Goal: Browse casually: Explore the website without a specific task or goal

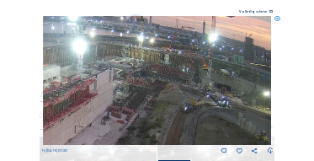
scroll to position [67, 0]
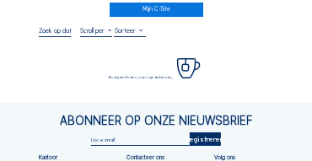
scroll to position [34, 0]
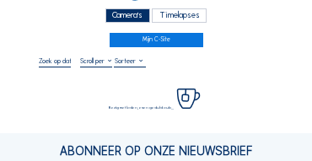
click at [132, 18] on div "Camera's" at bounding box center [127, 15] width 45 height 14
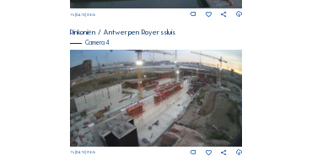
scroll to position [695, 0]
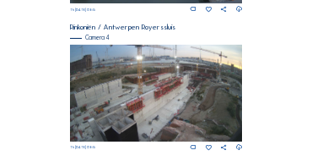
click at [241, 85] on img at bounding box center [156, 93] width 173 height 97
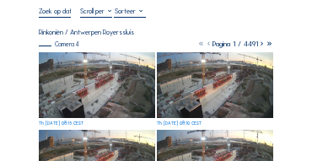
scroll to position [84, 0]
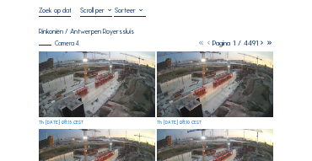
click at [112, 91] on img at bounding box center [97, 84] width 116 height 66
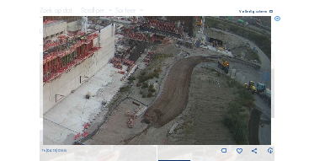
drag, startPoint x: 239, startPoint y: 106, endPoint x: 161, endPoint y: 98, distance: 78.7
click at [161, 98] on img at bounding box center [157, 80] width 229 height 129
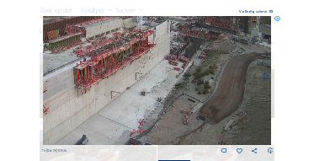
drag, startPoint x: 120, startPoint y: 89, endPoint x: 176, endPoint y: 86, distance: 55.7
click at [176, 86] on img at bounding box center [157, 80] width 229 height 129
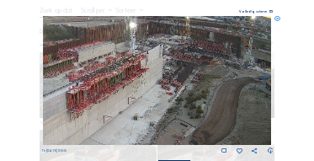
drag, startPoint x: 174, startPoint y: 57, endPoint x: 167, endPoint y: 82, distance: 25.6
click at [167, 82] on img at bounding box center [157, 80] width 229 height 129
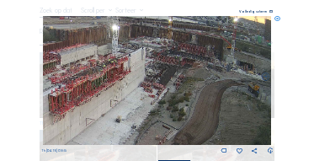
drag, startPoint x: 193, startPoint y: 84, endPoint x: 175, endPoint y: 87, distance: 17.9
click at [175, 87] on img at bounding box center [157, 80] width 229 height 129
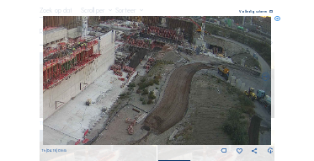
drag, startPoint x: 178, startPoint y: 84, endPoint x: 100, endPoint y: 77, distance: 78.7
click at [100, 77] on img at bounding box center [157, 80] width 229 height 129
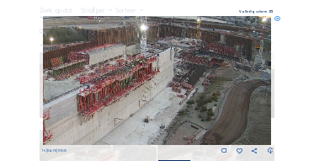
drag, startPoint x: 96, startPoint y: 79, endPoint x: 125, endPoint y: 92, distance: 31.3
click at [162, 97] on img at bounding box center [157, 80] width 229 height 129
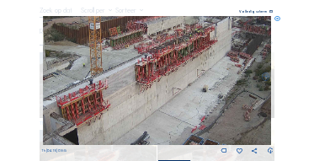
drag, startPoint x: 127, startPoint y: 79, endPoint x: 169, endPoint y: 51, distance: 50.4
click at [169, 51] on img at bounding box center [157, 80] width 229 height 129
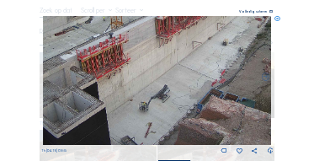
click at [162, 53] on img at bounding box center [157, 80] width 229 height 129
click at [160, 57] on img at bounding box center [157, 80] width 229 height 129
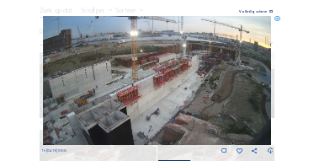
click at [124, 73] on img at bounding box center [157, 80] width 229 height 129
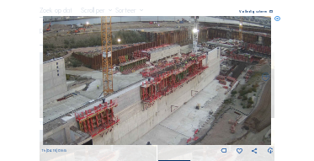
drag, startPoint x: 123, startPoint y: 103, endPoint x: 247, endPoint y: 52, distance: 133.7
click at [244, 53] on img at bounding box center [157, 80] width 229 height 129
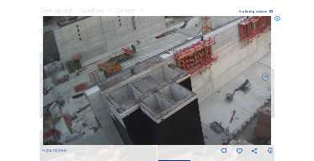
drag, startPoint x: 180, startPoint y: 71, endPoint x: 210, endPoint y: 61, distance: 31.7
click at [225, 35] on img at bounding box center [157, 80] width 229 height 129
drag, startPoint x: 194, startPoint y: 83, endPoint x: 195, endPoint y: 61, distance: 22.7
click at [195, 61] on img at bounding box center [157, 80] width 229 height 129
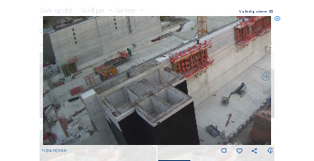
drag, startPoint x: 193, startPoint y: 84, endPoint x: 127, endPoint y: 106, distance: 69.2
click at [127, 106] on img at bounding box center [157, 80] width 229 height 129
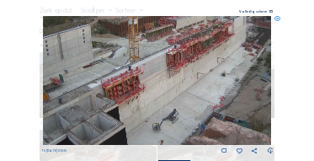
drag, startPoint x: 187, startPoint y: 78, endPoint x: 163, endPoint y: 106, distance: 36.4
click at [163, 106] on img at bounding box center [157, 80] width 229 height 129
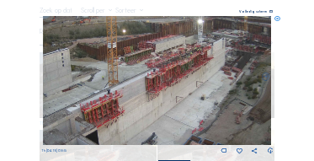
click at [162, 106] on img at bounding box center [157, 80] width 229 height 129
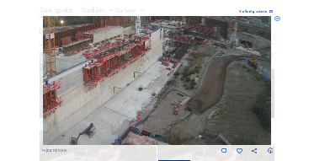
drag, startPoint x: 178, startPoint y: 100, endPoint x: 113, endPoint y: 91, distance: 66.3
click at [113, 91] on img at bounding box center [157, 80] width 229 height 129
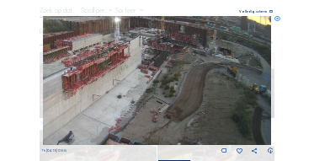
drag, startPoint x: 196, startPoint y: 78, endPoint x: 167, endPoint y: 95, distance: 33.9
click at [167, 95] on img at bounding box center [157, 80] width 229 height 129
click at [275, 21] on icon at bounding box center [277, 19] width 6 height 6
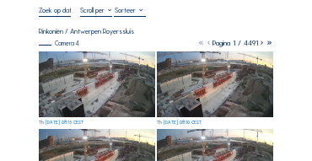
scroll to position [51, 0]
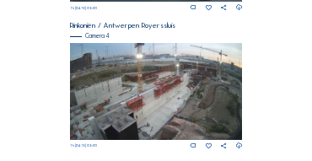
scroll to position [627, 0]
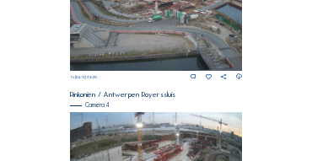
click at [151, 30] on img at bounding box center [156, 22] width 173 height 97
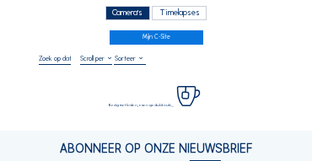
scroll to position [84, 0]
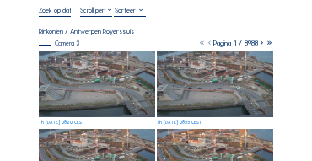
click at [84, 61] on img at bounding box center [97, 84] width 116 height 66
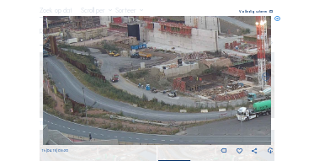
drag, startPoint x: 102, startPoint y: 62, endPoint x: 234, endPoint y: 67, distance: 132.3
click at [234, 67] on img at bounding box center [157, 80] width 229 height 129
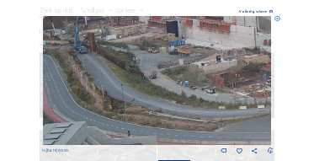
drag, startPoint x: 156, startPoint y: 62, endPoint x: 167, endPoint y: 62, distance: 10.9
click at [167, 62] on img at bounding box center [157, 80] width 229 height 129
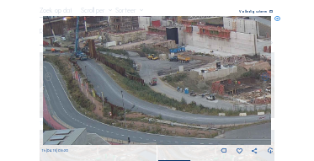
drag, startPoint x: 162, startPoint y: 69, endPoint x: 178, endPoint y: 77, distance: 17.7
click at [178, 77] on img at bounding box center [157, 80] width 229 height 129
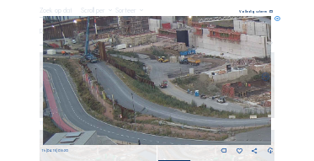
drag, startPoint x: 173, startPoint y: 73, endPoint x: 182, endPoint y: 75, distance: 9.4
click at [182, 75] on img at bounding box center [157, 80] width 229 height 129
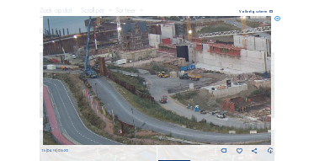
drag, startPoint x: 136, startPoint y: 61, endPoint x: 205, endPoint y: 76, distance: 70.7
click at [205, 76] on img at bounding box center [157, 80] width 229 height 129
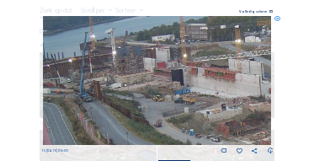
drag, startPoint x: 203, startPoint y: 71, endPoint x: 200, endPoint y: 81, distance: 10.4
click at [200, 81] on img at bounding box center [157, 80] width 229 height 129
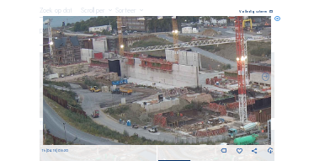
drag, startPoint x: 218, startPoint y: 82, endPoint x: 132, endPoint y: 69, distance: 86.8
click at [132, 69] on img at bounding box center [157, 80] width 229 height 129
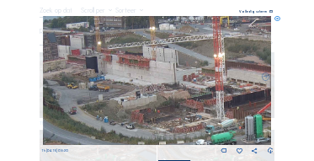
click at [132, 69] on img at bounding box center [157, 80] width 229 height 129
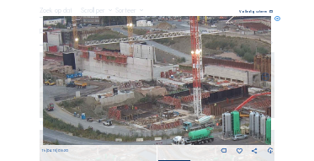
drag, startPoint x: 210, startPoint y: 81, endPoint x: 187, endPoint y: 77, distance: 23.0
click at [187, 77] on img at bounding box center [157, 80] width 229 height 129
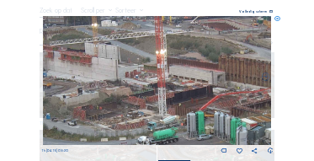
drag, startPoint x: 144, startPoint y: 73, endPoint x: 109, endPoint y: 72, distance: 34.6
click at [109, 72] on img at bounding box center [157, 80] width 229 height 129
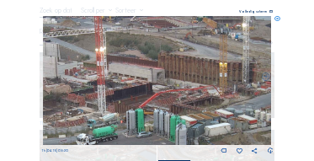
drag, startPoint x: 179, startPoint y: 84, endPoint x: 141, endPoint y: 83, distance: 37.9
click at [141, 83] on img at bounding box center [157, 80] width 229 height 129
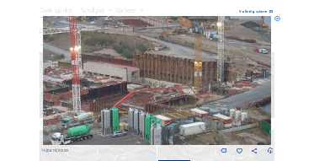
click at [141, 83] on img at bounding box center [157, 80] width 229 height 129
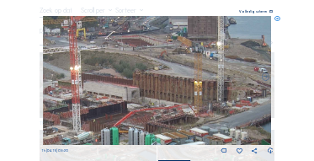
drag, startPoint x: 156, startPoint y: 72, endPoint x: 156, endPoint y: 89, distance: 16.8
click at [156, 89] on img at bounding box center [157, 80] width 229 height 129
drag, startPoint x: 170, startPoint y: 83, endPoint x: 183, endPoint y: 87, distance: 13.1
click at [183, 87] on img at bounding box center [157, 80] width 229 height 129
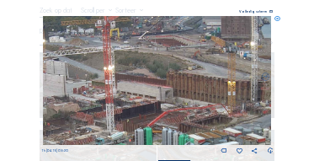
drag, startPoint x: 152, startPoint y: 83, endPoint x: 182, endPoint y: 88, distance: 30.9
click at [189, 88] on img at bounding box center [157, 80] width 229 height 129
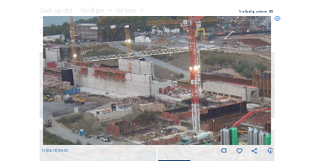
drag, startPoint x: 159, startPoint y: 88, endPoint x: 189, endPoint y: 88, distance: 29.5
click at [189, 88] on img at bounding box center [157, 80] width 229 height 129
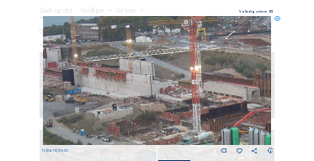
drag, startPoint x: 146, startPoint y: 89, endPoint x: 200, endPoint y: 88, distance: 53.9
click at [204, 87] on img at bounding box center [157, 80] width 229 height 129
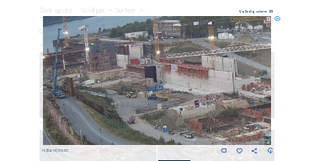
click at [209, 88] on img at bounding box center [157, 80] width 229 height 129
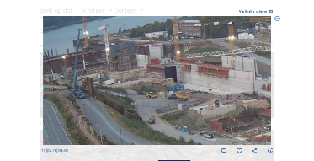
drag, startPoint x: 169, startPoint y: 84, endPoint x: 186, endPoint y: 84, distance: 16.8
click at [186, 84] on img at bounding box center [157, 80] width 229 height 129
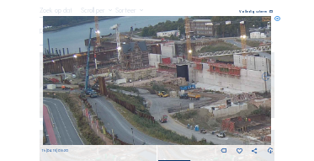
drag, startPoint x: 163, startPoint y: 84, endPoint x: 187, endPoint y: 77, distance: 24.8
click at [187, 77] on img at bounding box center [157, 80] width 229 height 129
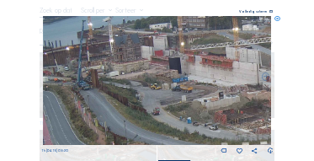
drag, startPoint x: 187, startPoint y: 78, endPoint x: 120, endPoint y: 78, distance: 66.5
click at [120, 78] on img at bounding box center [157, 80] width 229 height 129
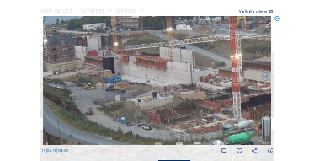
drag, startPoint x: 181, startPoint y: 77, endPoint x: 154, endPoint y: 77, distance: 26.9
click at [154, 77] on img at bounding box center [157, 80] width 229 height 129
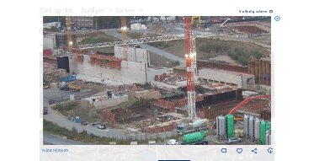
drag, startPoint x: 186, startPoint y: 80, endPoint x: 147, endPoint y: 80, distance: 38.7
click at [147, 80] on img at bounding box center [157, 80] width 229 height 129
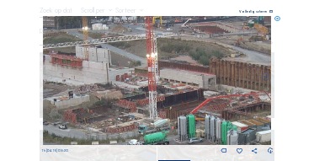
click at [196, 82] on img at bounding box center [157, 80] width 229 height 129
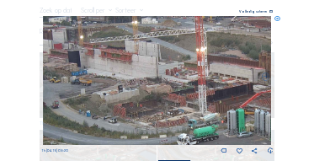
click at [153, 78] on img at bounding box center [157, 80] width 229 height 129
click at [276, 20] on icon at bounding box center [277, 19] width 6 height 6
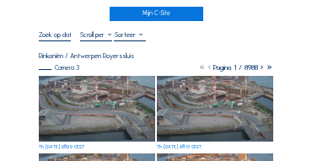
scroll to position [34, 0]
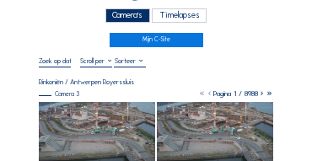
click at [129, 17] on div "Camera's" at bounding box center [127, 15] width 45 height 14
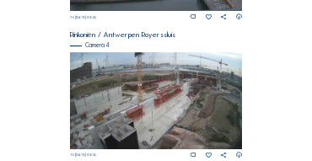
scroll to position [695, 0]
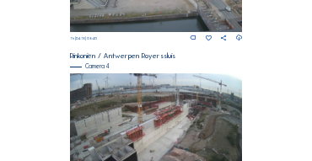
scroll to position [644, 0]
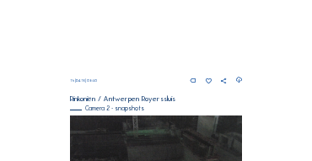
scroll to position [442, 0]
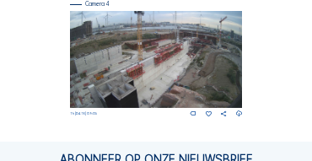
scroll to position [728, 0]
click at [200, 47] on img at bounding box center [156, 59] width 173 height 97
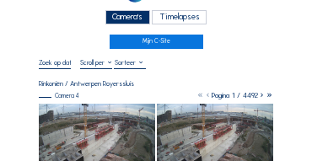
scroll to position [84, 0]
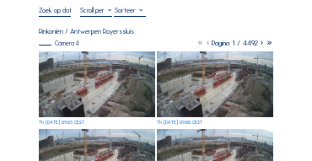
click at [88, 57] on img at bounding box center [97, 84] width 116 height 66
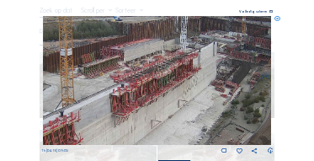
click at [175, 83] on img at bounding box center [157, 80] width 229 height 129
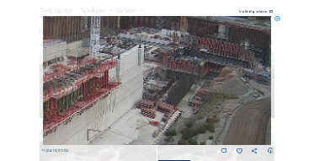
drag, startPoint x: 222, startPoint y: 64, endPoint x: 156, endPoint y: 75, distance: 67.4
click at [157, 75] on img at bounding box center [157, 80] width 229 height 129
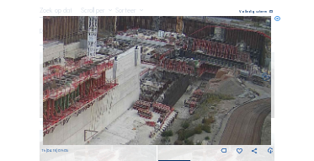
drag, startPoint x: 160, startPoint y: 69, endPoint x: 218, endPoint y: 56, distance: 59.4
click at [218, 56] on img at bounding box center [157, 80] width 229 height 129
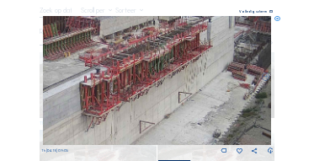
drag, startPoint x: 179, startPoint y: 66, endPoint x: 166, endPoint y: 78, distance: 18.5
click at [184, 63] on img at bounding box center [157, 80] width 229 height 129
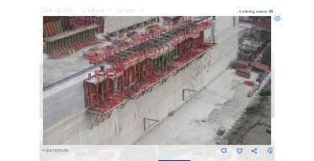
click at [159, 51] on img at bounding box center [157, 80] width 229 height 129
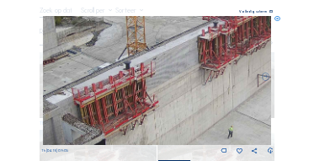
drag, startPoint x: 121, startPoint y: 76, endPoint x: 181, endPoint y: 56, distance: 62.8
click at [181, 56] on img at bounding box center [157, 80] width 229 height 129
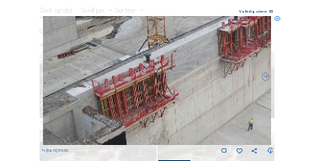
drag, startPoint x: 128, startPoint y: 74, endPoint x: 165, endPoint y: 65, distance: 38.2
click at [184, 56] on img at bounding box center [157, 80] width 229 height 129
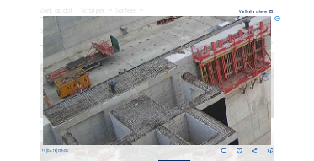
drag, startPoint x: 145, startPoint y: 73, endPoint x: 215, endPoint y: 49, distance: 74.0
click at [215, 49] on img at bounding box center [157, 80] width 229 height 129
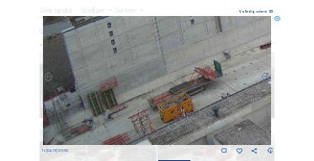
drag, startPoint x: 151, startPoint y: 77, endPoint x: 198, endPoint y: 99, distance: 52.0
click at [200, 99] on img at bounding box center [157, 80] width 229 height 129
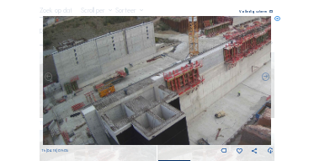
drag, startPoint x: 165, startPoint y: 83, endPoint x: 206, endPoint y: 59, distance: 47.9
click at [206, 61] on img at bounding box center [157, 80] width 229 height 129
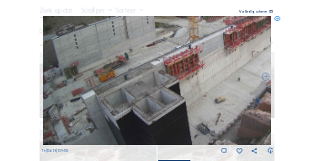
click at [186, 60] on img at bounding box center [157, 80] width 229 height 129
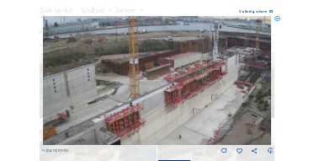
click at [145, 115] on img at bounding box center [157, 80] width 229 height 129
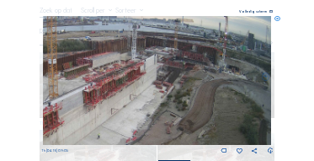
drag, startPoint x: 208, startPoint y: 106, endPoint x: 126, endPoint y: 106, distance: 81.7
click at [126, 106] on img at bounding box center [157, 80] width 229 height 129
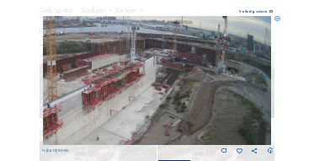
click at [125, 108] on img at bounding box center [157, 80] width 229 height 129
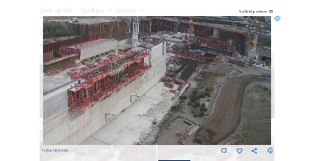
click at [126, 109] on img at bounding box center [157, 80] width 229 height 129
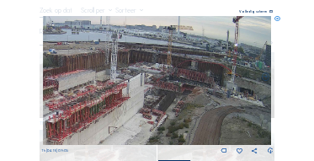
drag, startPoint x: 224, startPoint y: 82, endPoint x: 200, endPoint y: 99, distance: 29.5
click at [200, 115] on img at bounding box center [157, 80] width 229 height 129
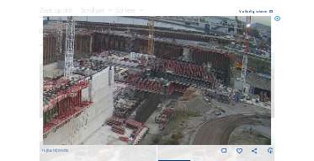
drag, startPoint x: 157, startPoint y: 93, endPoint x: 200, endPoint y: 77, distance: 46.1
click at [205, 77] on img at bounding box center [157, 80] width 229 height 129
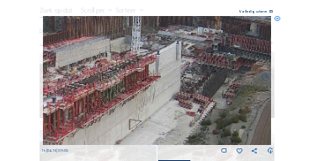
drag, startPoint x: 141, startPoint y: 94, endPoint x: 178, endPoint y: 78, distance: 39.6
click at [178, 78] on img at bounding box center [157, 80] width 229 height 129
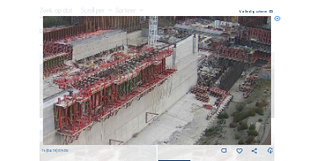
click at [136, 98] on img at bounding box center [157, 80] width 229 height 129
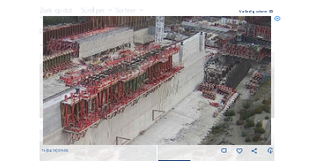
drag, startPoint x: 113, startPoint y: 91, endPoint x: 138, endPoint y: 92, distance: 25.3
click at [138, 92] on img at bounding box center [157, 80] width 229 height 129
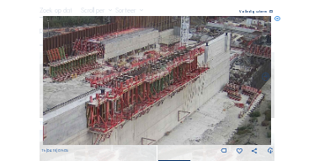
drag, startPoint x: 140, startPoint y: 87, endPoint x: 152, endPoint y: 87, distance: 12.6
click at [152, 87] on img at bounding box center [157, 80] width 229 height 129
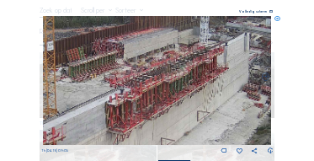
drag, startPoint x: 93, startPoint y: 95, endPoint x: 188, endPoint y: 72, distance: 97.2
click at [188, 72] on img at bounding box center [157, 80] width 229 height 129
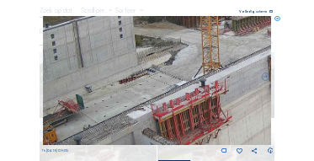
drag, startPoint x: 103, startPoint y: 95, endPoint x: 178, endPoint y: 67, distance: 80.2
click at [178, 67] on img at bounding box center [157, 80] width 229 height 129
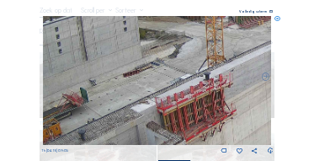
drag, startPoint x: 107, startPoint y: 93, endPoint x: 189, endPoint y: 54, distance: 91.5
click at [186, 56] on img at bounding box center [157, 80] width 229 height 129
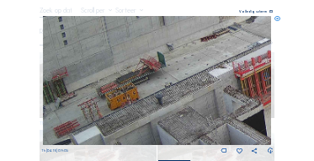
click at [279, 20] on icon at bounding box center [277, 19] width 6 height 6
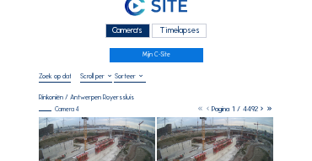
scroll to position [17, 0]
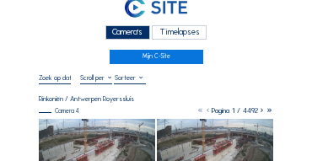
drag, startPoint x: 134, startPoint y: 30, endPoint x: 105, endPoint y: 25, distance: 29.1
click at [134, 30] on div "Camera's" at bounding box center [127, 32] width 45 height 14
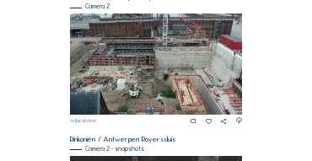
scroll to position [152, 0]
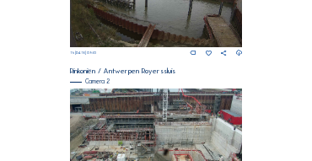
scroll to position [253, 0]
